Goal: Check status: Check status

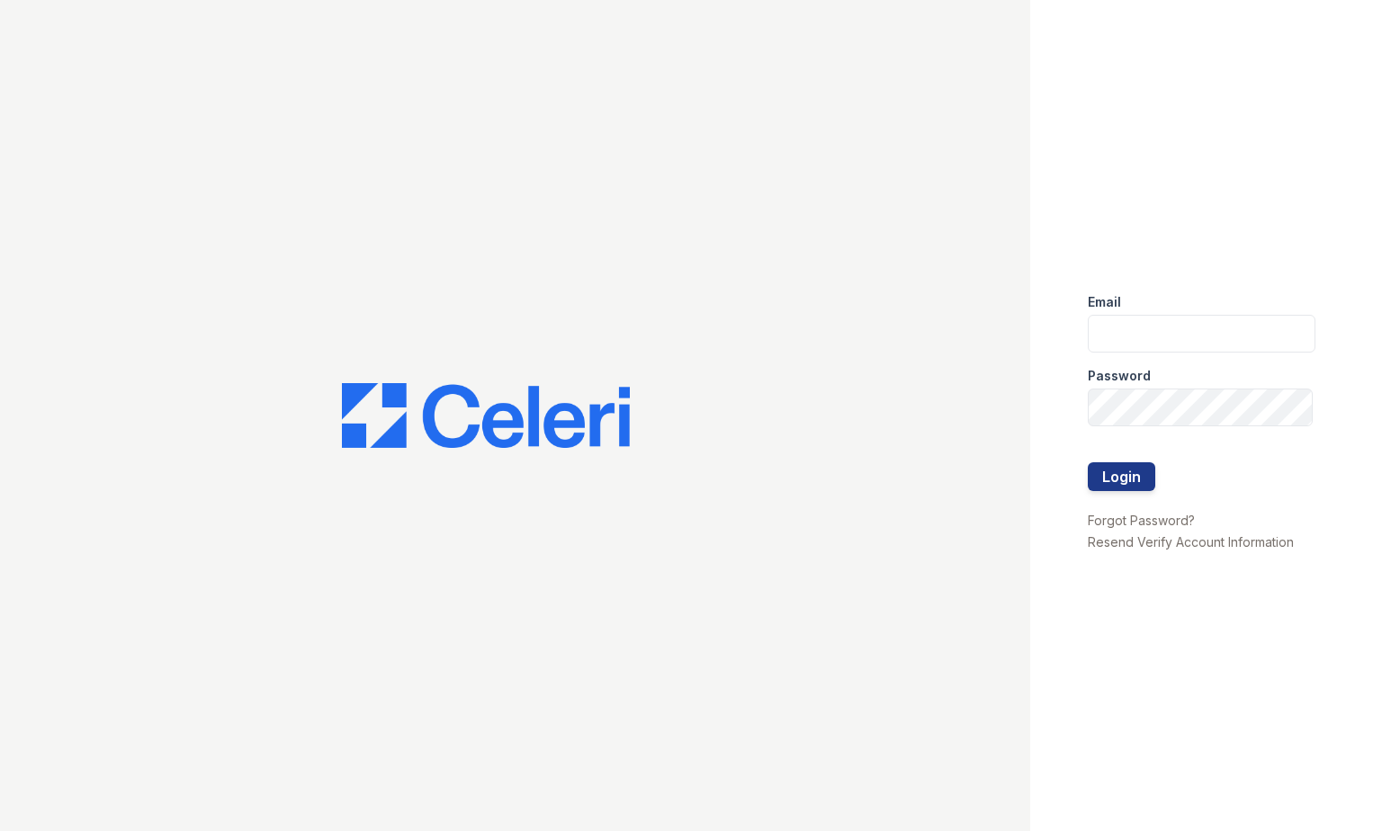
type input "[EMAIL_ADDRESS][DOMAIN_NAME]"
click at [1087, 462] on button "Login" at bounding box center [1120, 476] width 67 height 29
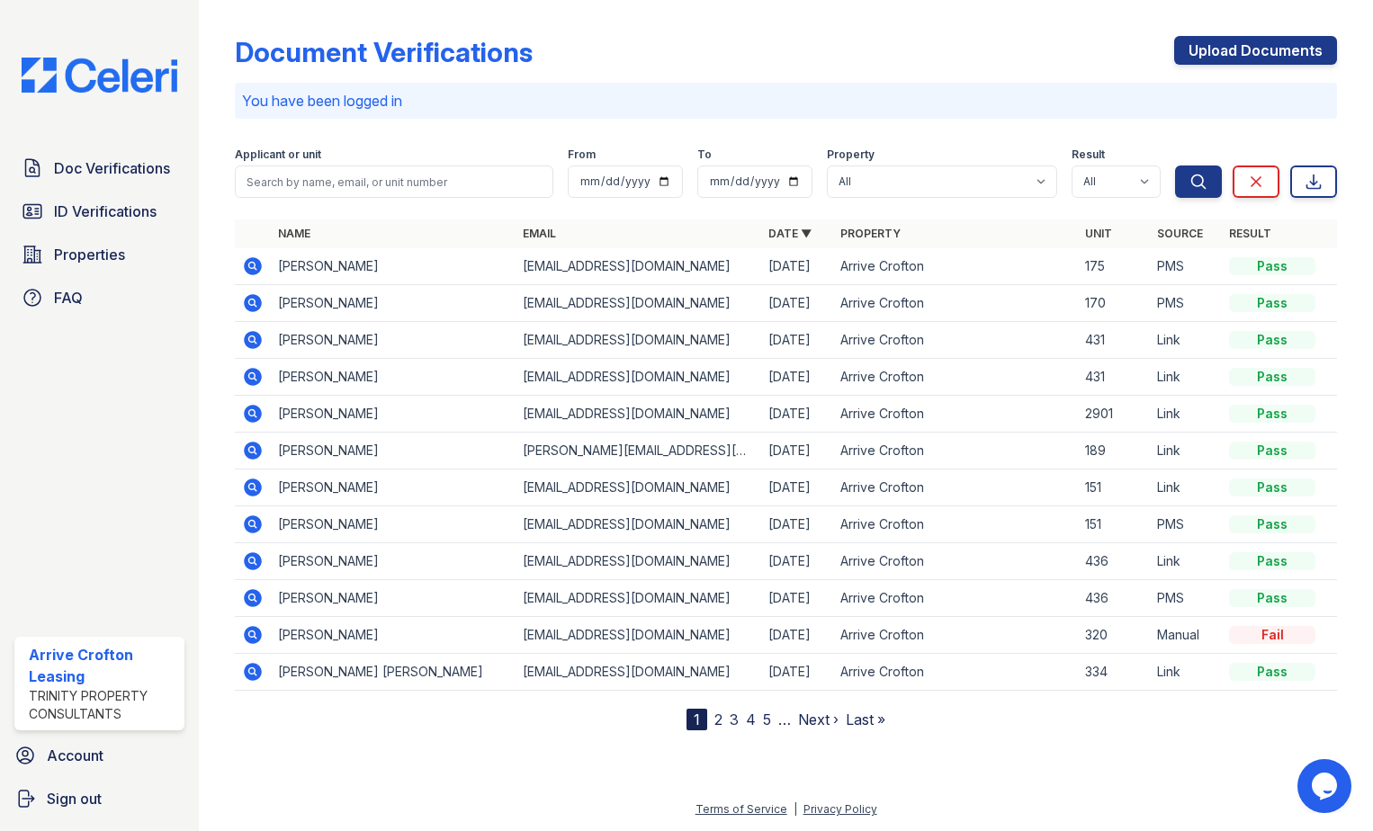
click at [249, 268] on icon at bounding box center [253, 266] width 18 height 18
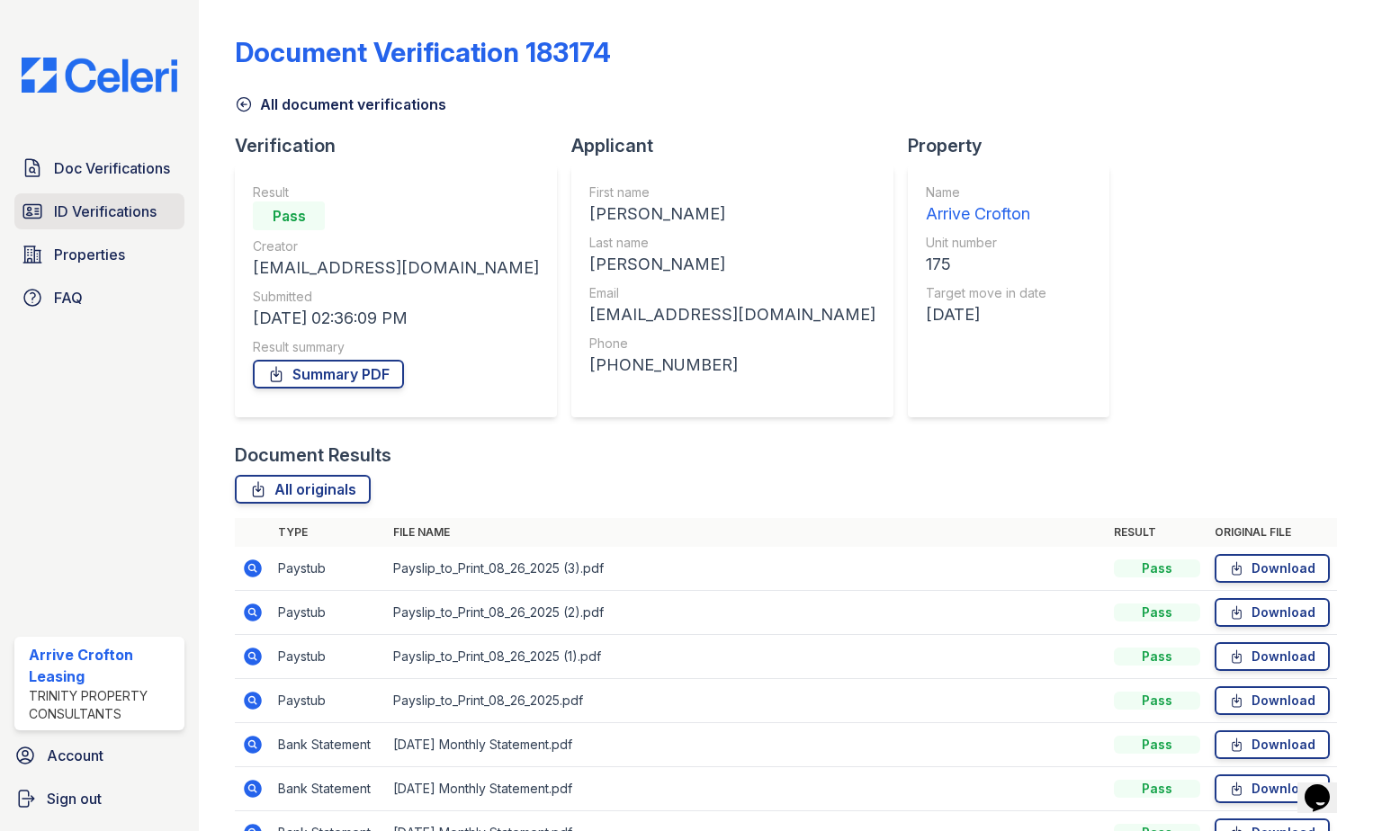
click at [102, 202] on span "ID Verifications" at bounding box center [105, 212] width 103 height 22
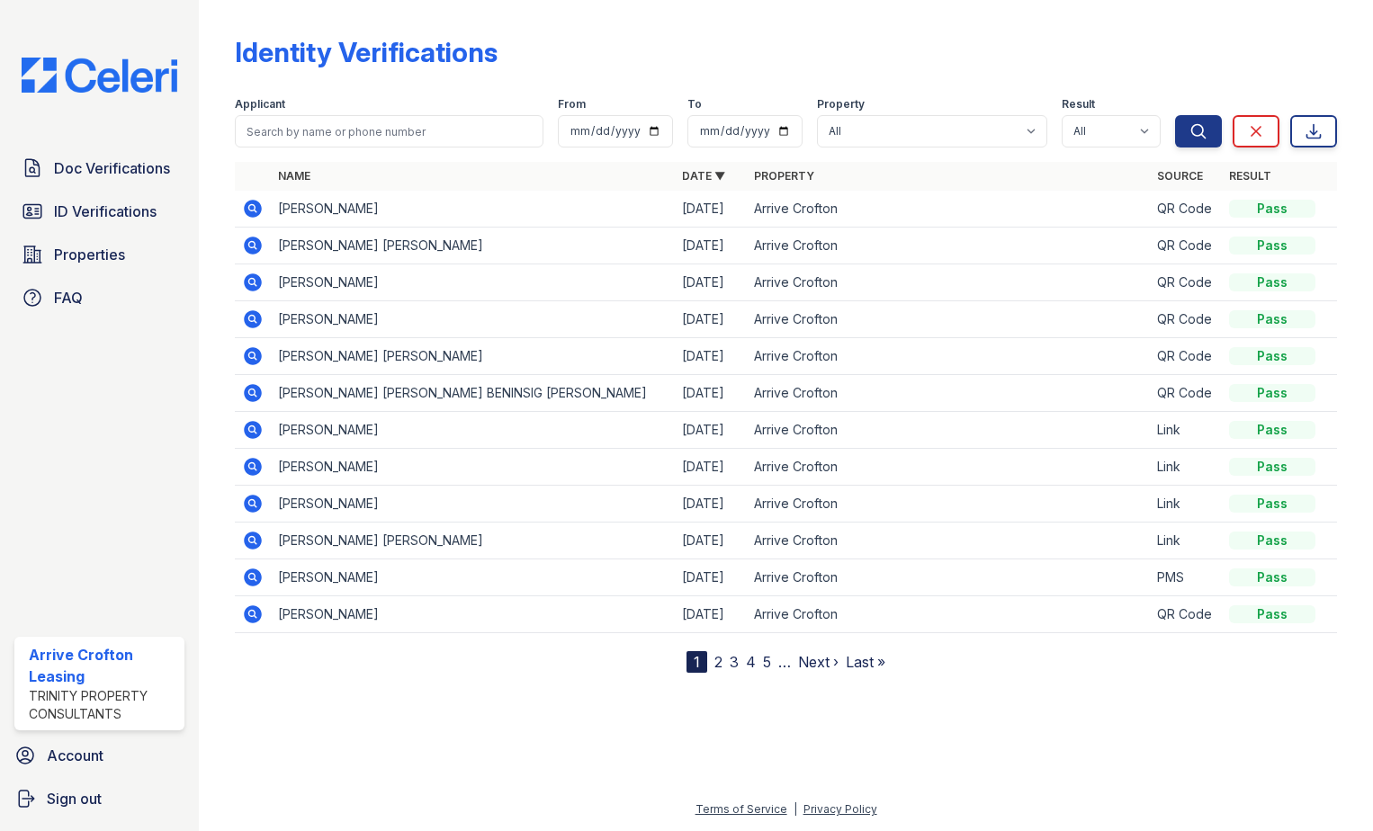
click at [251, 315] on icon at bounding box center [253, 320] width 22 height 22
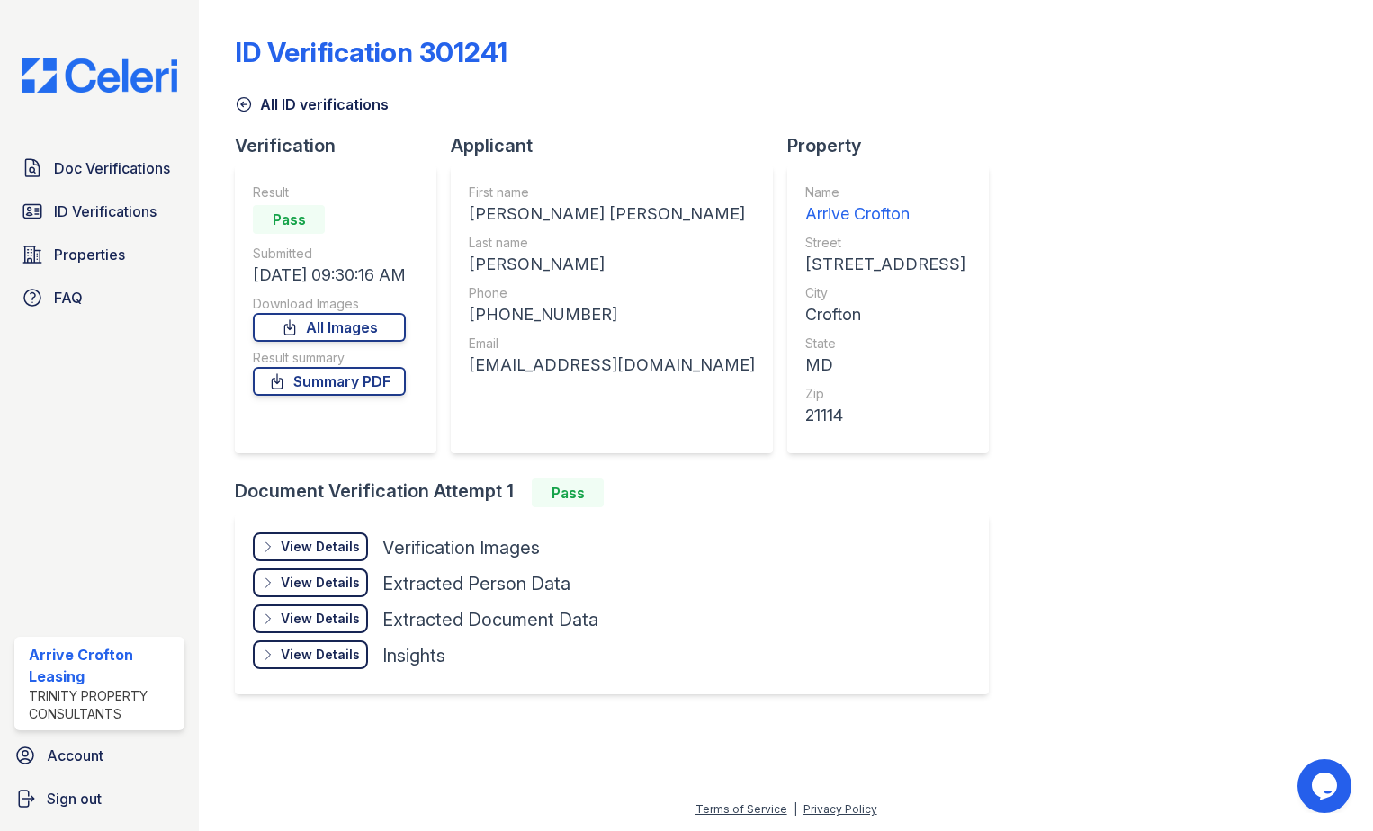
click at [302, 542] on div "View Details" at bounding box center [320, 547] width 79 height 18
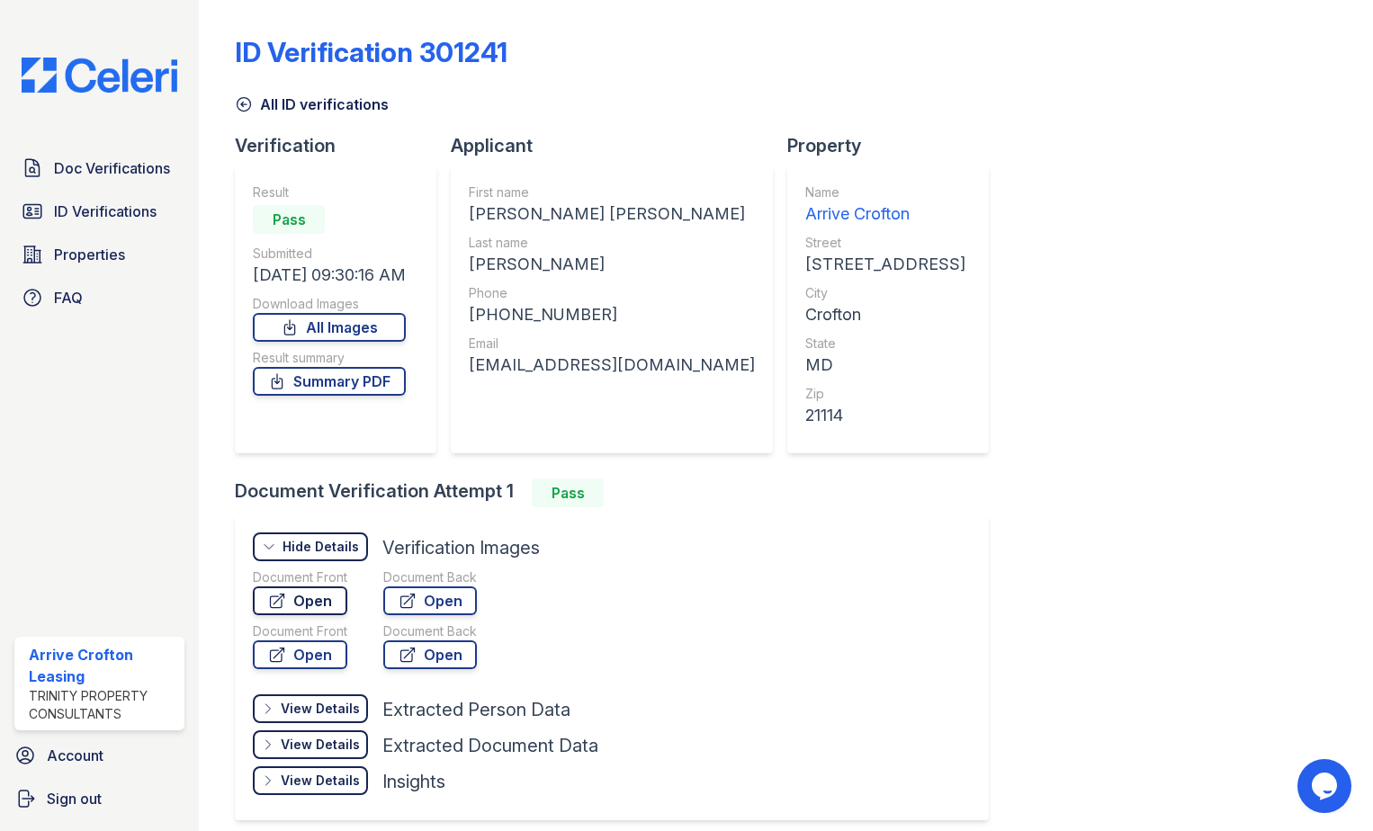
click at [311, 603] on link "Open" at bounding box center [300, 600] width 94 height 29
